Goal: Information Seeking & Learning: Learn about a topic

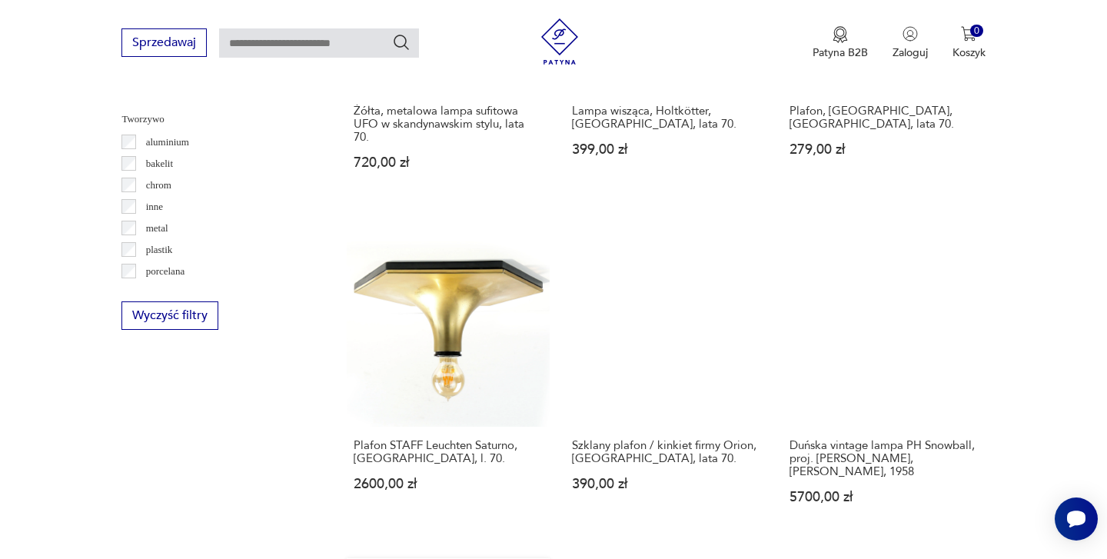
scroll to position [1424, 0]
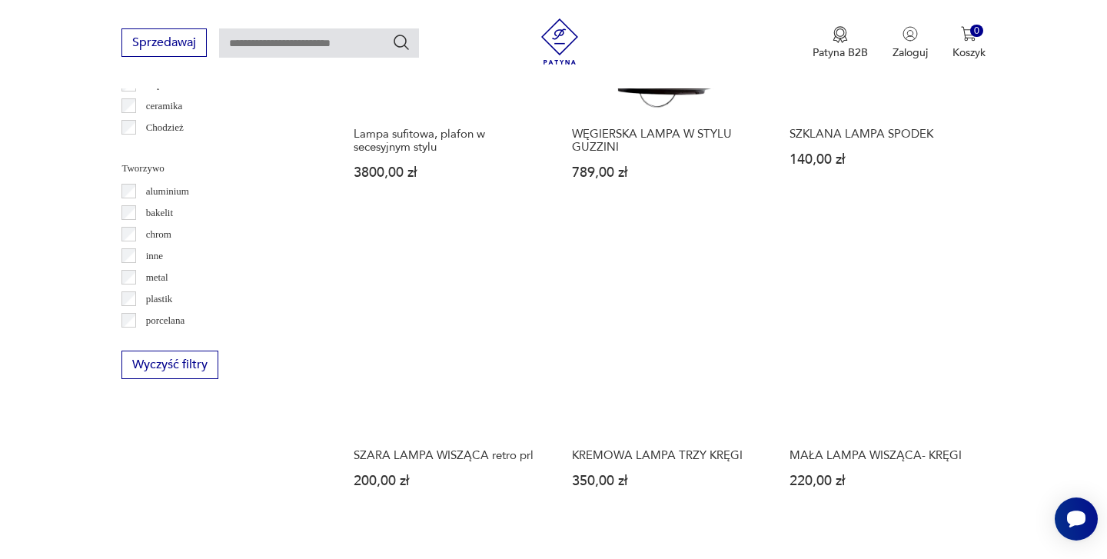
scroll to position [1380, 0]
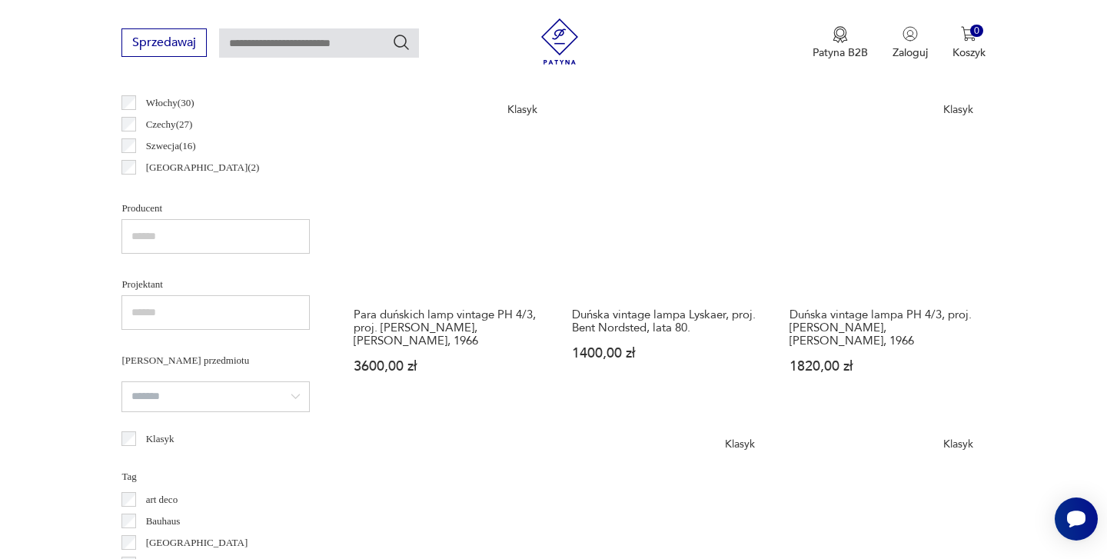
scroll to position [876, 0]
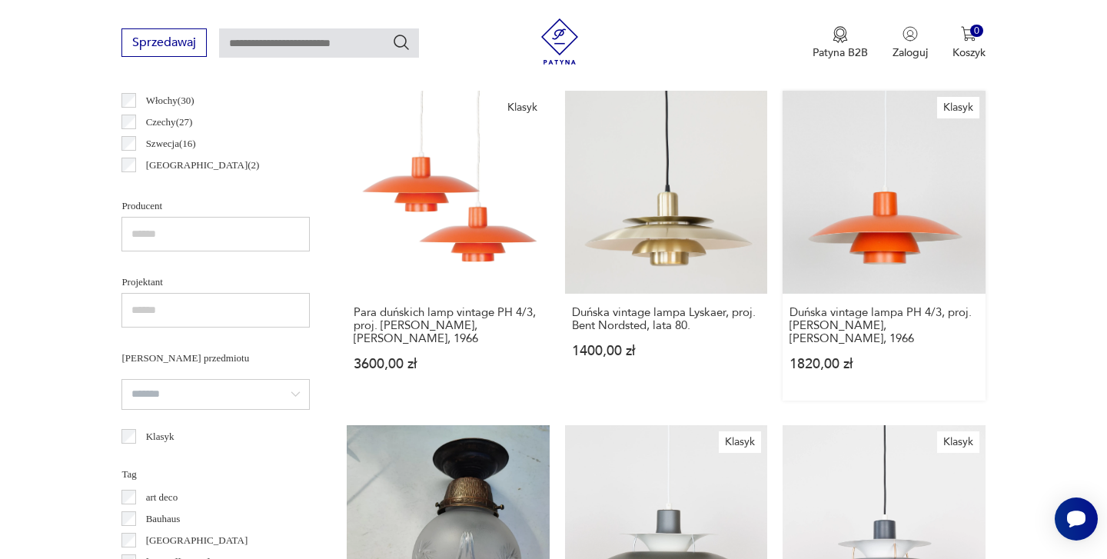
click at [783, 198] on link "Klasyk Duńska vintage lampa PH 4/3, proj. [PERSON_NAME], [PERSON_NAME], 1966 18…" at bounding box center [884, 245] width 202 height 309
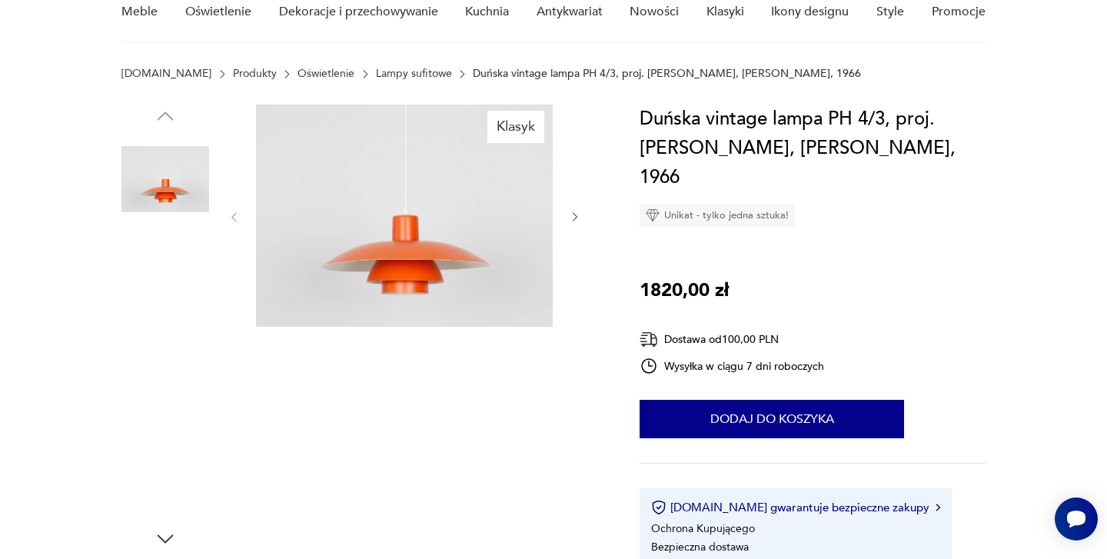
scroll to position [157, 0]
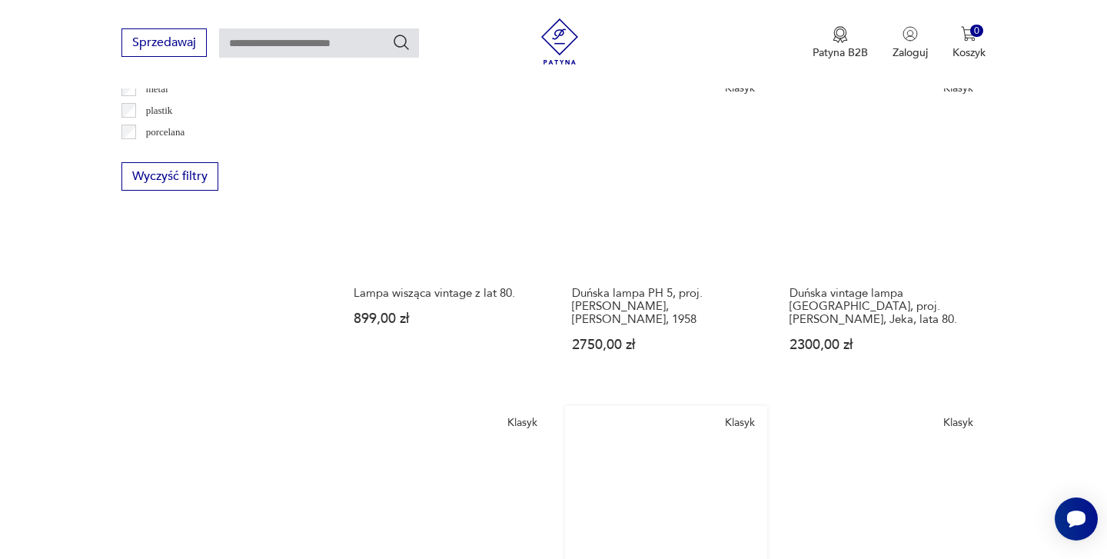
scroll to position [1553, 0]
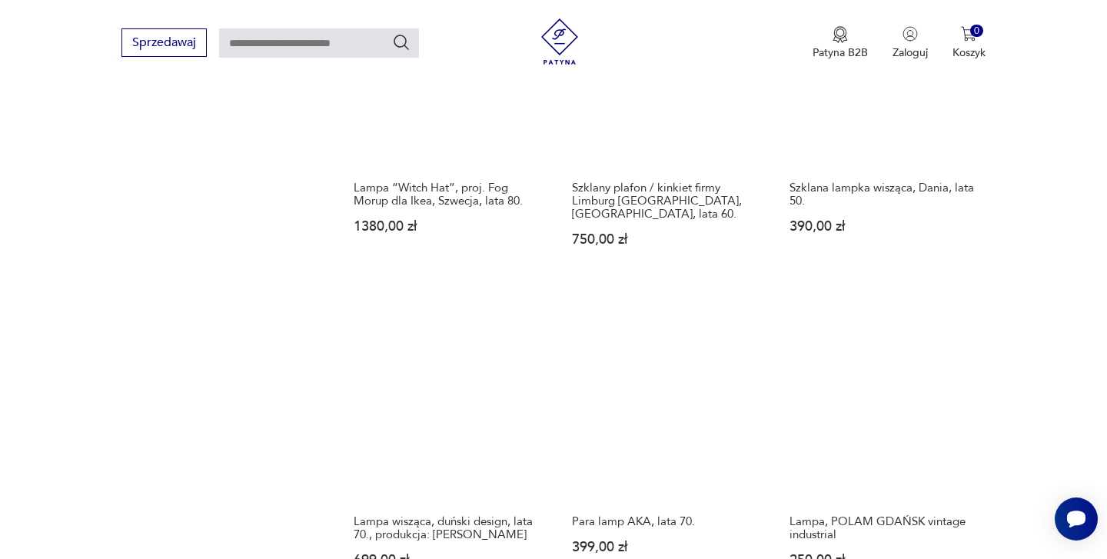
scroll to position [1648, 0]
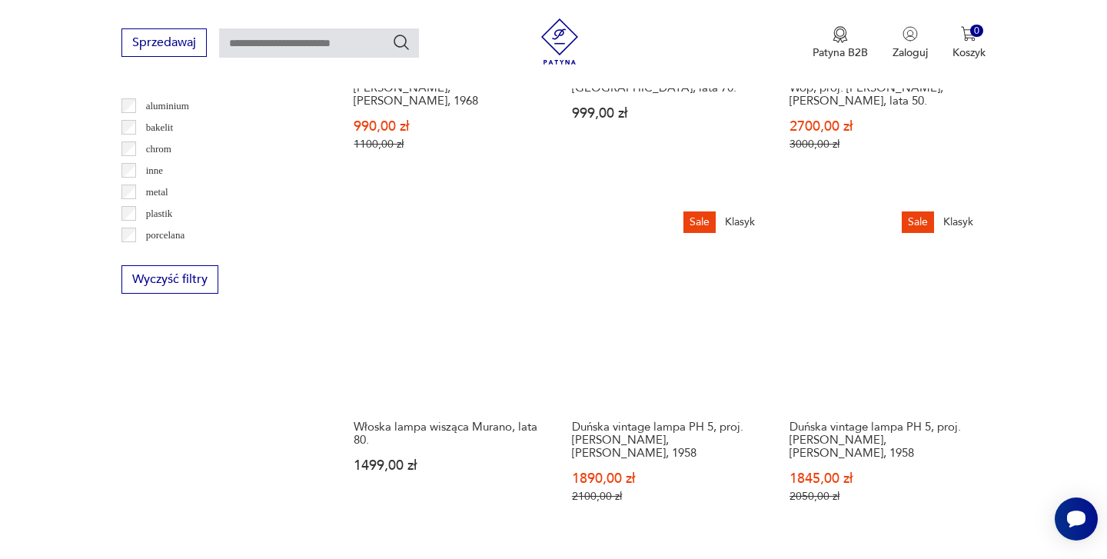
scroll to position [1470, 0]
